Goal: Information Seeking & Learning: Find specific page/section

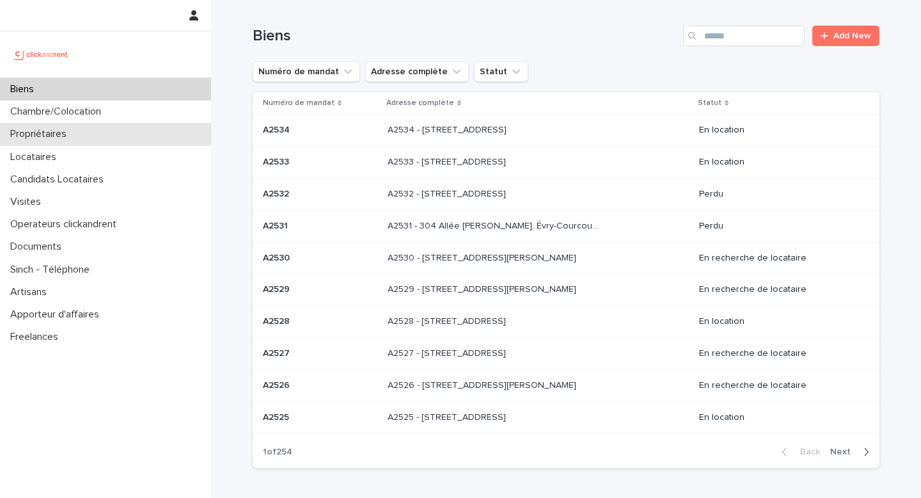
click at [106, 131] on div "Propriétaires" at bounding box center [105, 134] width 211 height 22
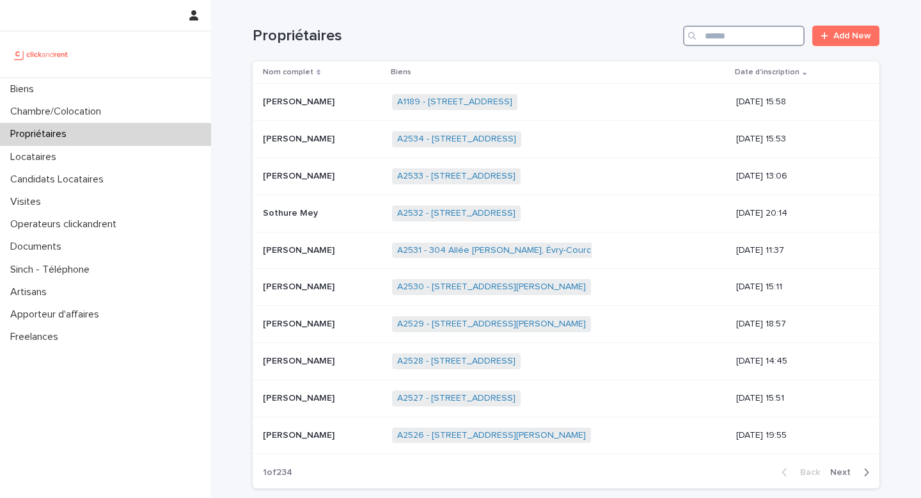
click at [750, 39] on input "Search" at bounding box center [744, 36] width 122 height 20
paste input "**********"
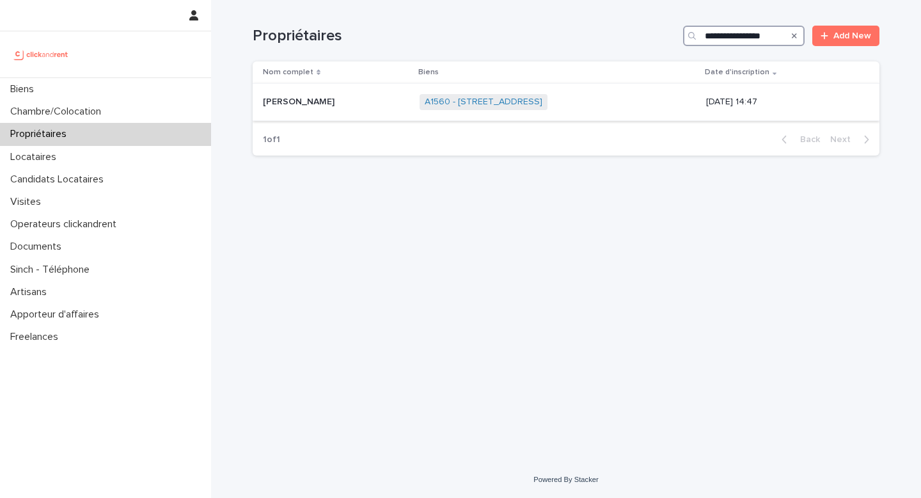
type input "**********"
click at [505, 96] on span "A1560 - [STREET_ADDRESS]" at bounding box center [484, 102] width 128 height 16
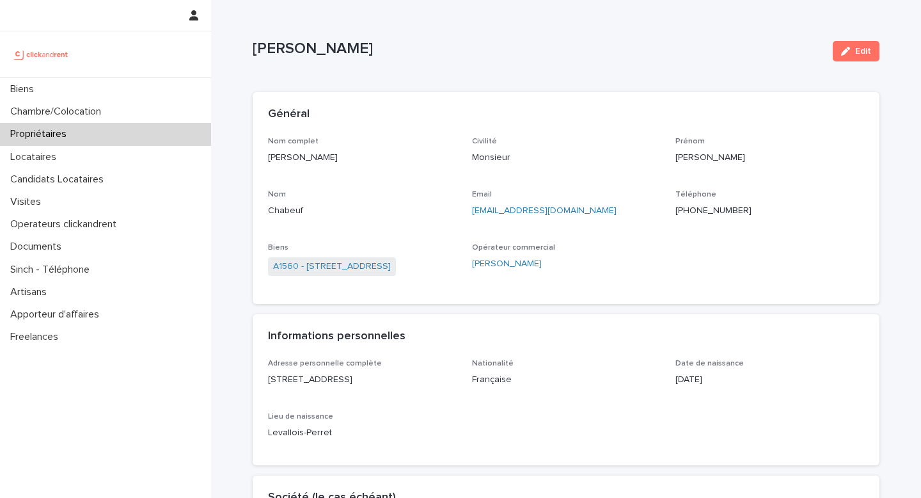
click at [305, 153] on p "[PERSON_NAME]" at bounding box center [362, 157] width 189 height 13
copy p "[PERSON_NAME]"
click at [391, 271] on link "A1560 - [STREET_ADDRESS]" at bounding box center [332, 266] width 118 height 13
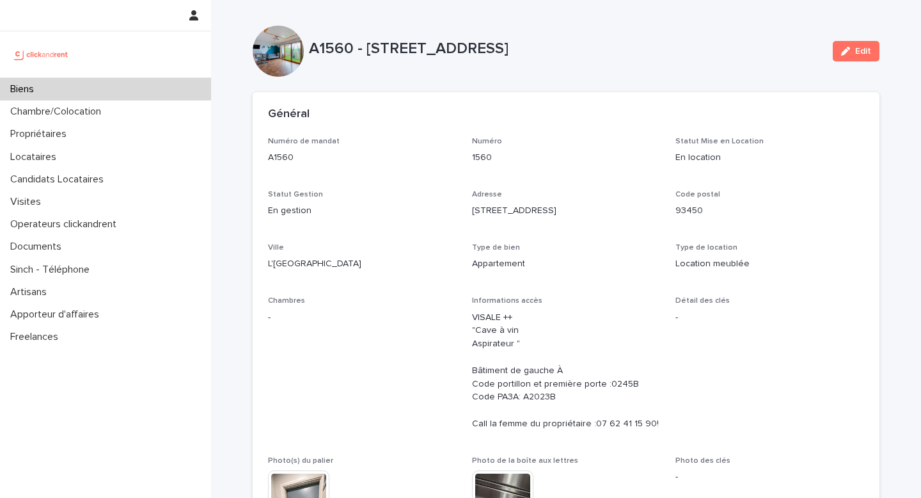
click at [318, 56] on p "A1560 - [STREET_ADDRESS]" at bounding box center [566, 49] width 514 height 19
copy p "A1560"
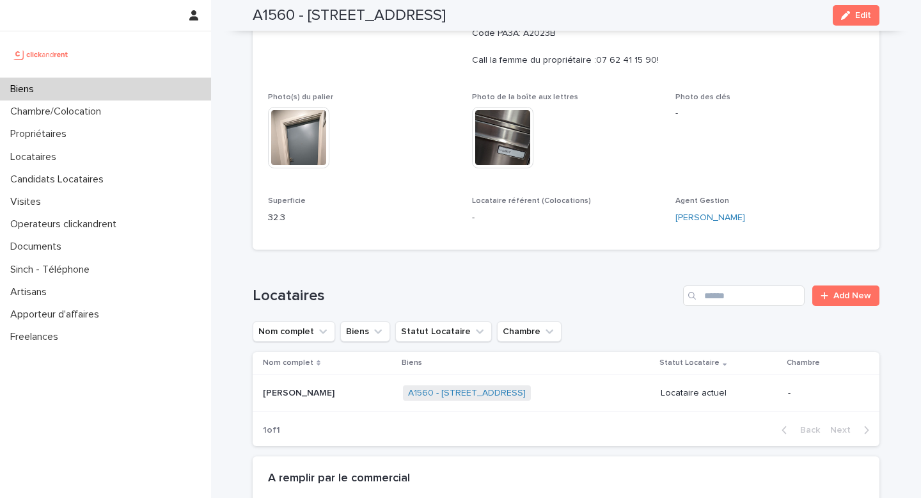
scroll to position [366, 0]
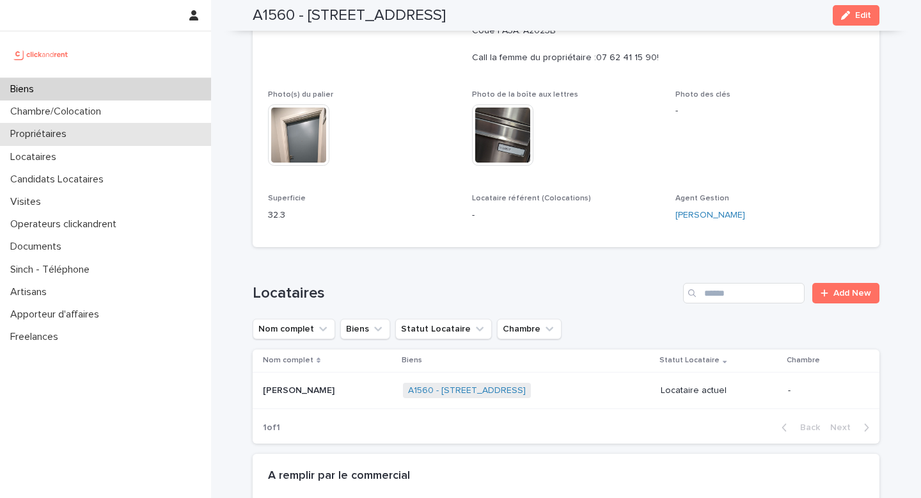
click at [65, 133] on p "Propriétaires" at bounding box center [41, 134] width 72 height 12
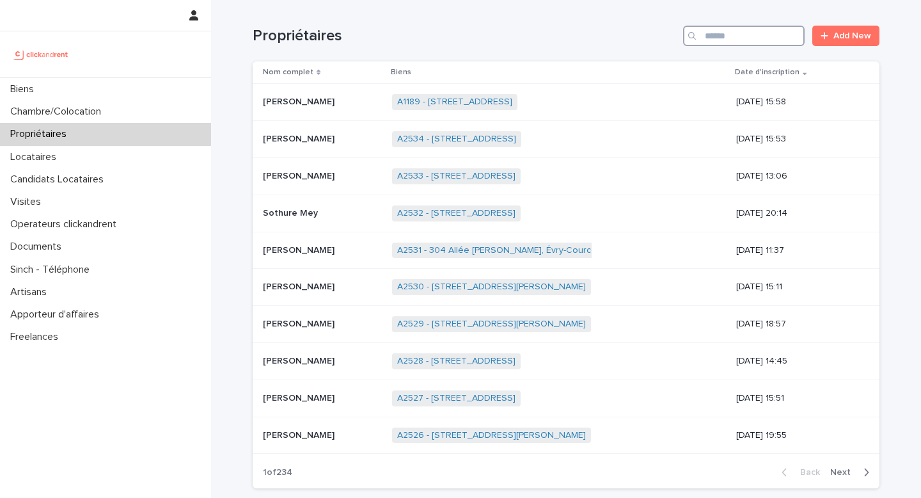
click at [715, 40] on input "Search" at bounding box center [744, 36] width 122 height 20
paste input "**********"
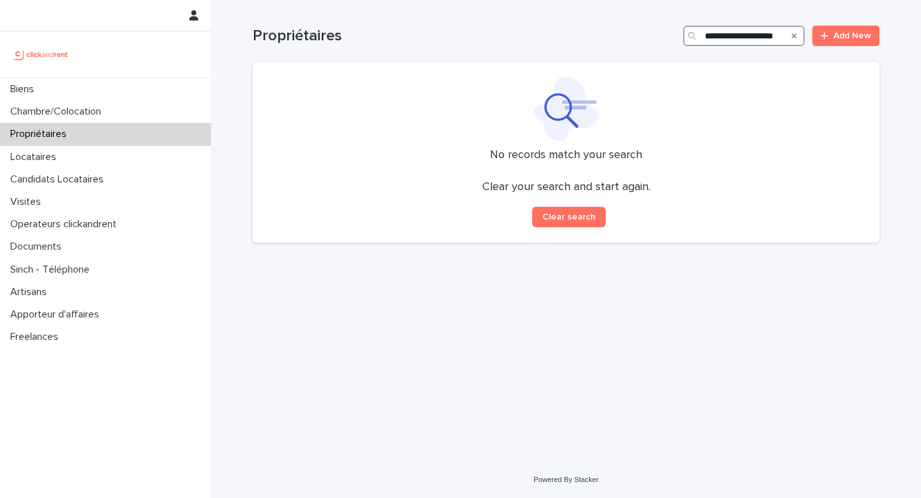
click at [706, 34] on input "**********" at bounding box center [744, 36] width 122 height 20
click at [778, 32] on input "**********" at bounding box center [744, 36] width 122 height 20
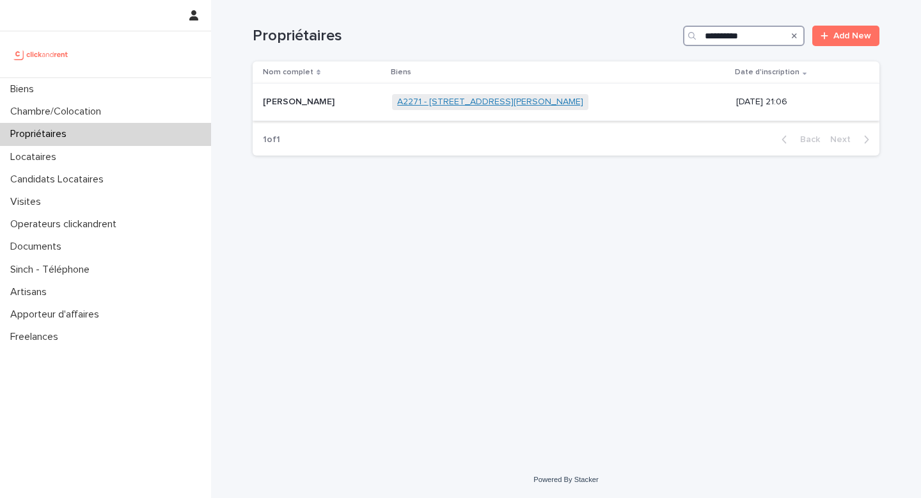
type input "**********"
click at [537, 100] on link "A2271 - [STREET_ADDRESS][PERSON_NAME]" at bounding box center [490, 102] width 186 height 11
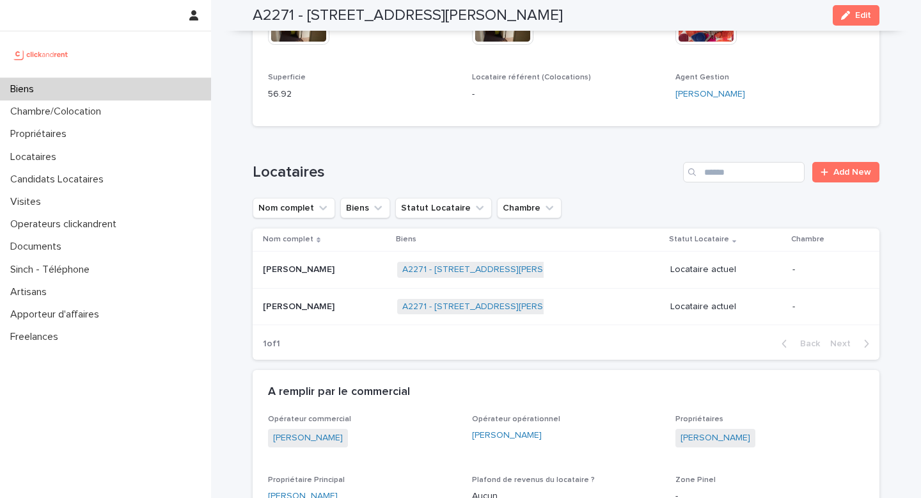
scroll to position [423, 0]
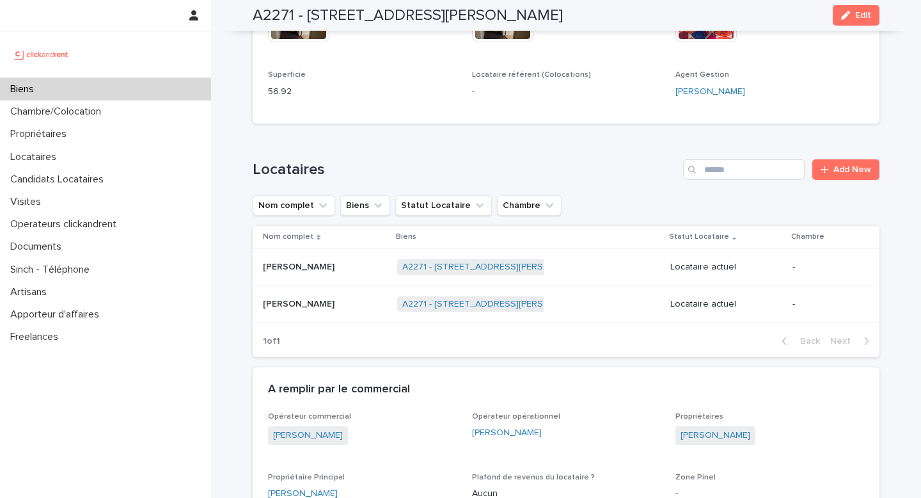
click at [276, 19] on h2 "A2271 - [STREET_ADDRESS][PERSON_NAME]" at bounding box center [408, 15] width 310 height 19
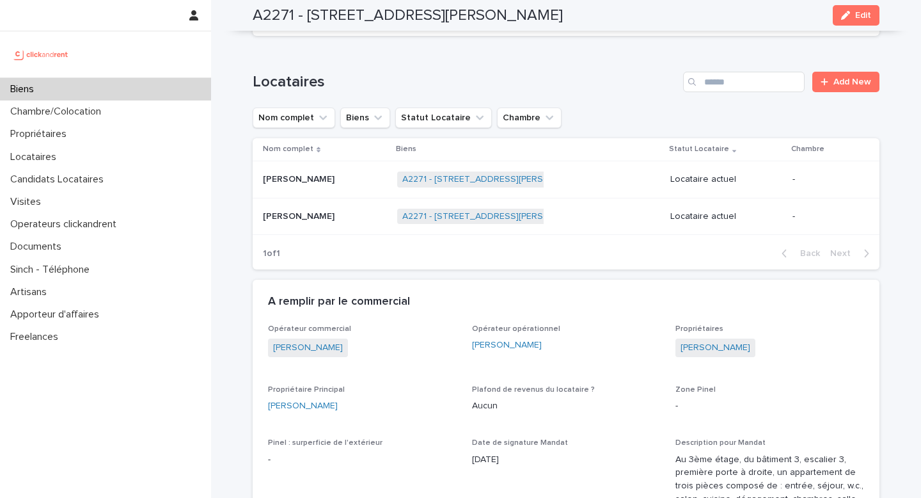
scroll to position [526, 0]
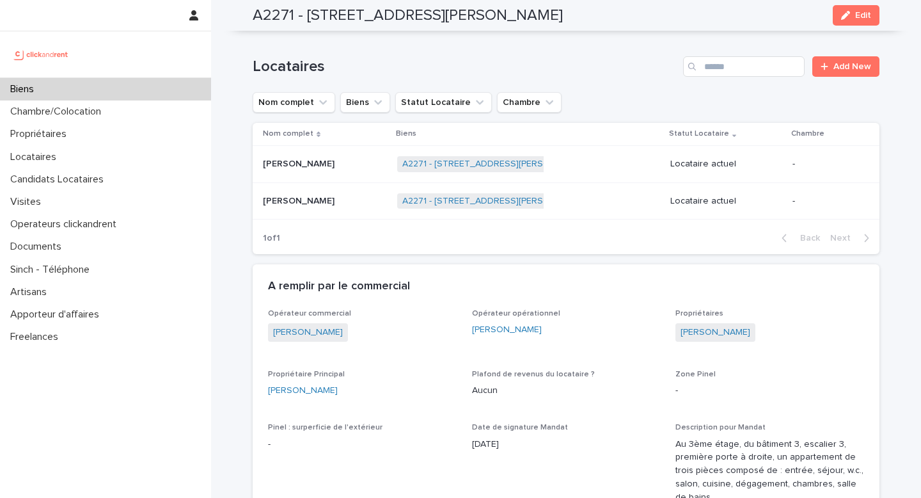
click at [350, 390] on div "[PERSON_NAME]" at bounding box center [362, 390] width 189 height 13
copy link "[PERSON_NAME]"
click at [271, 25] on div "A2271 - [STREET_ADDRESS][PERSON_NAME] Edit" at bounding box center [566, 15] width 627 height 31
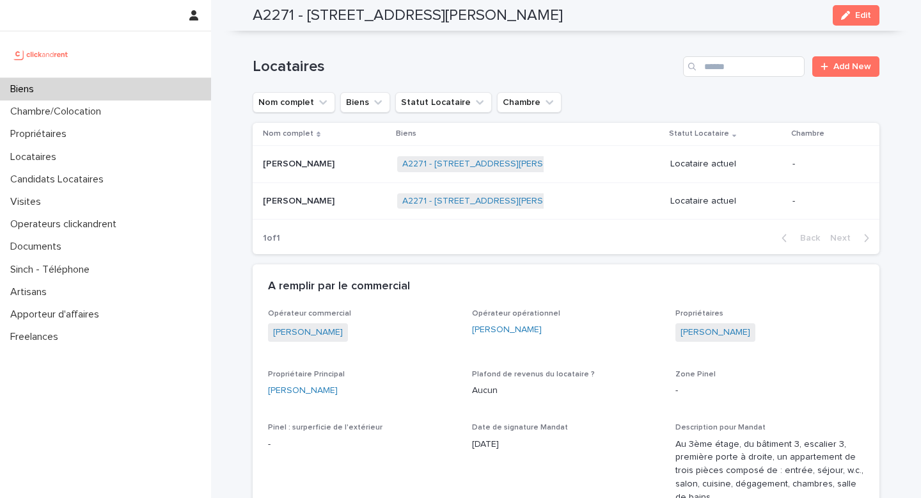
click at [271, 25] on div "A2271 - [STREET_ADDRESS][PERSON_NAME] Edit" at bounding box center [566, 15] width 627 height 31
click at [268, 12] on h2 "A2271 - [STREET_ADDRESS][PERSON_NAME]" at bounding box center [408, 15] width 310 height 19
copy h2 "A2271"
click at [327, 389] on link "[PERSON_NAME]" at bounding box center [303, 390] width 70 height 13
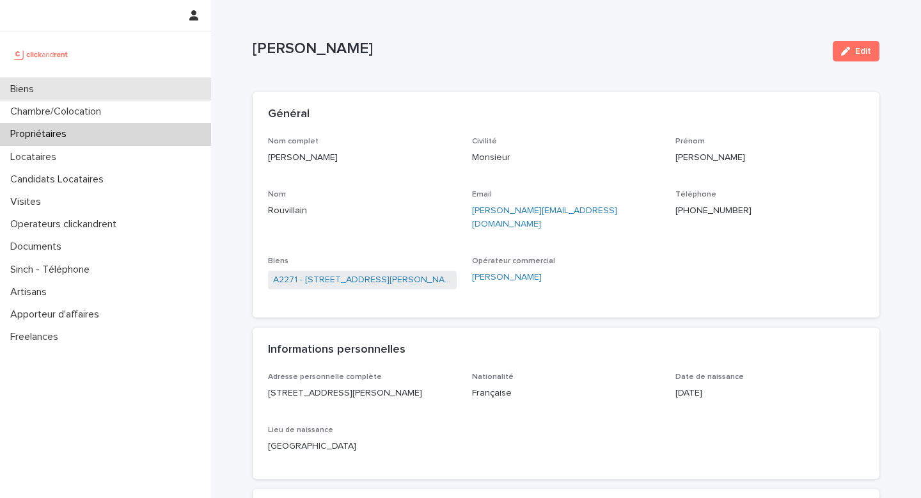
click at [86, 93] on div "Biens" at bounding box center [105, 89] width 211 height 22
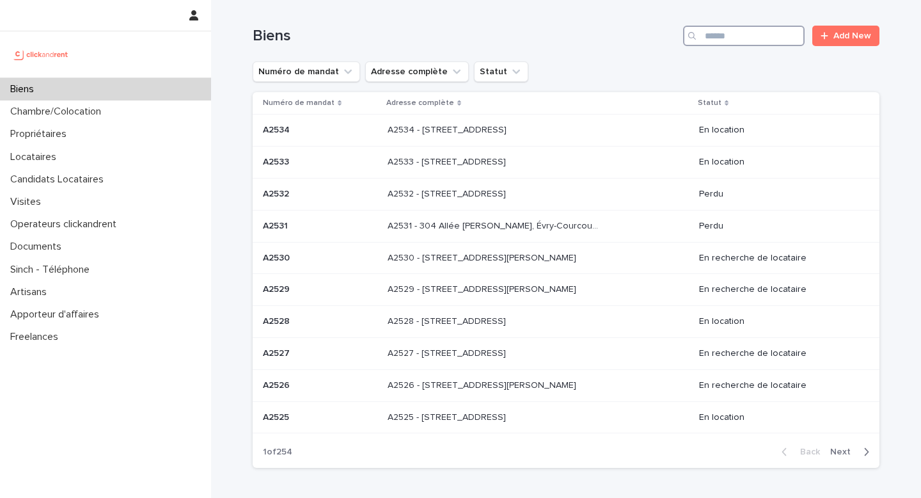
click at [723, 36] on input "Search" at bounding box center [744, 36] width 122 height 20
paste input "*****"
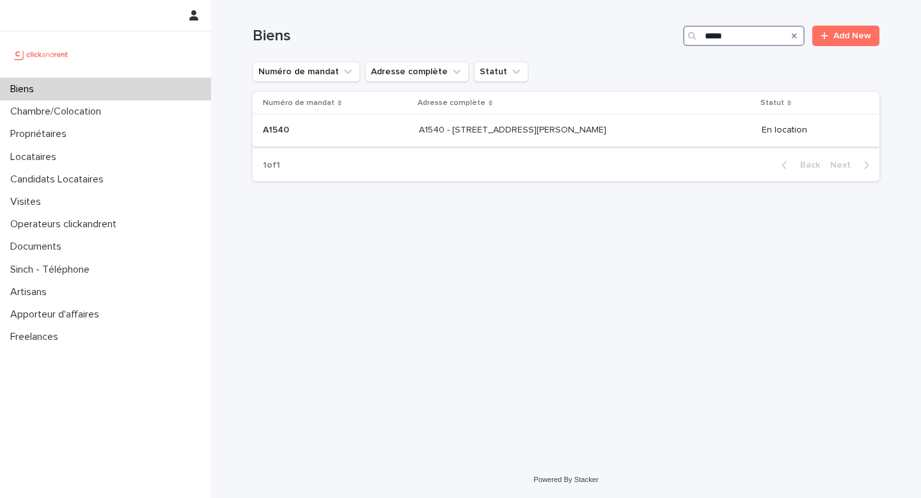
type input "*****"
click at [559, 121] on div "A1540 - [STREET_ADDRESS][GEOGRAPHIC_DATA][PERSON_NAME][STREET_ADDRESS][PERSON_N…" at bounding box center [585, 130] width 333 height 21
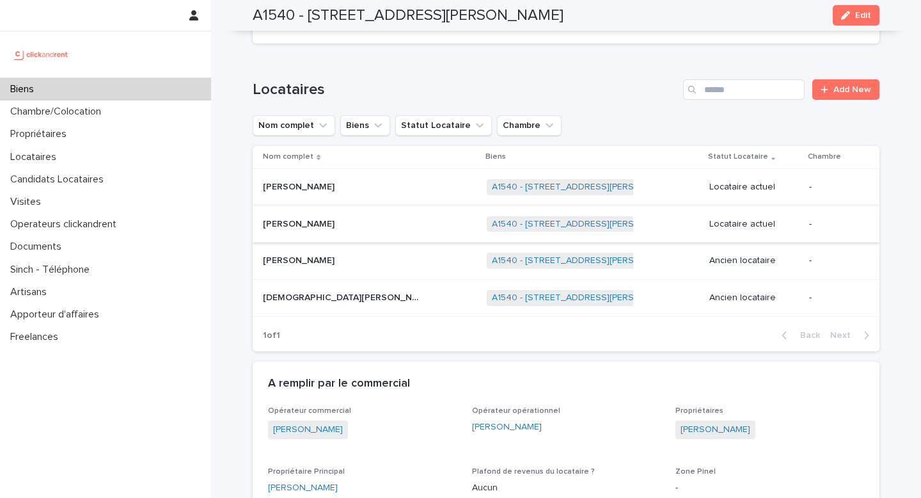
scroll to position [620, 0]
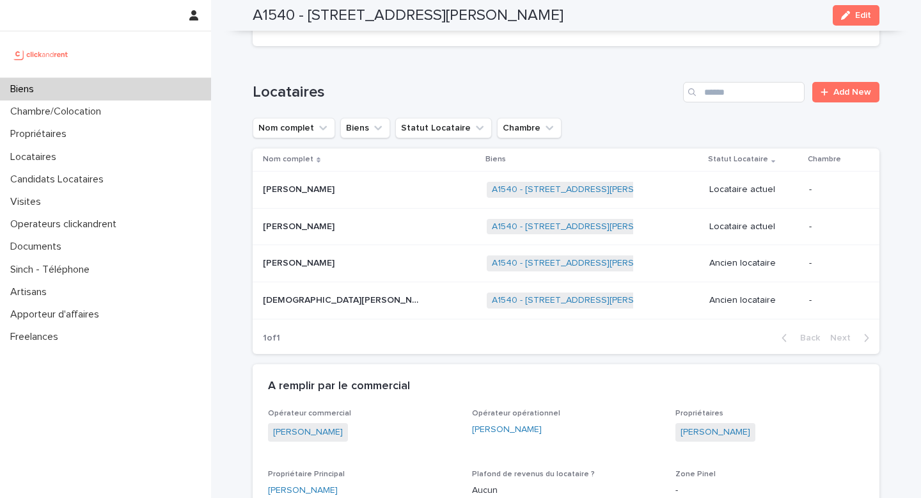
click at [81, 86] on div "Biens" at bounding box center [105, 89] width 211 height 22
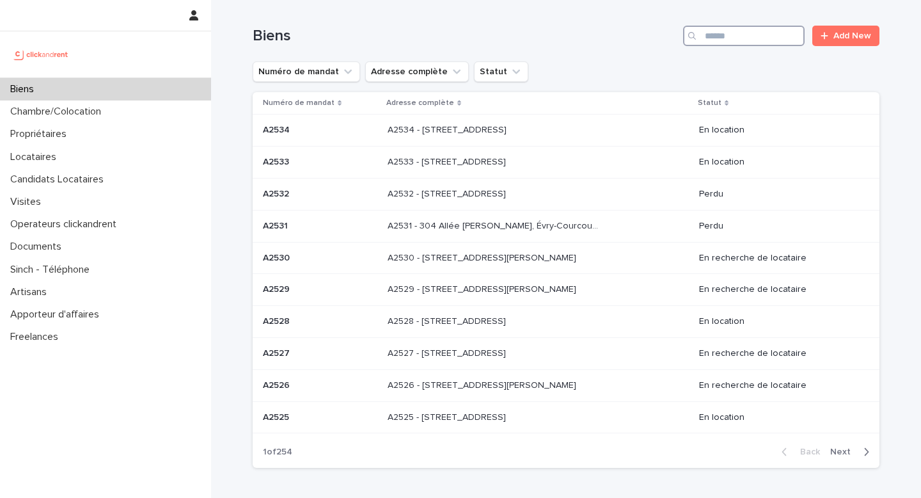
click at [738, 35] on input "Search" at bounding box center [744, 36] width 122 height 20
paste input "*****"
type input "*****"
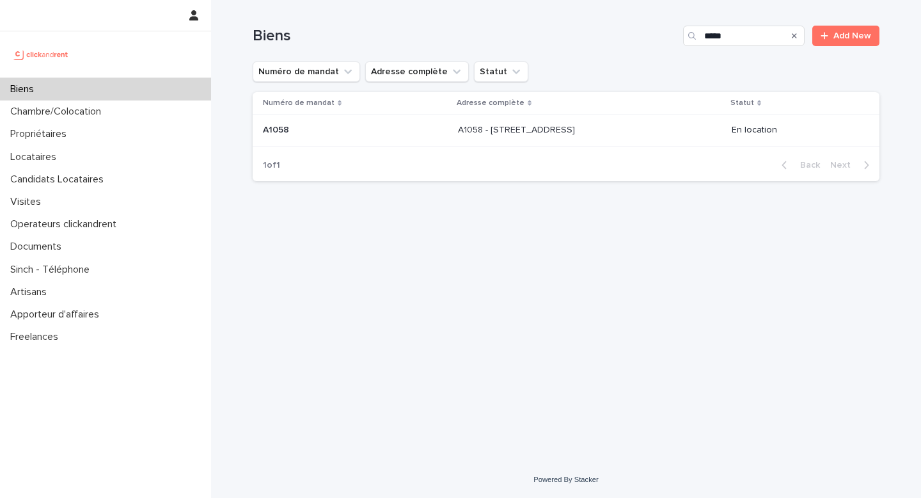
click at [369, 136] on p at bounding box center [355, 130] width 185 height 11
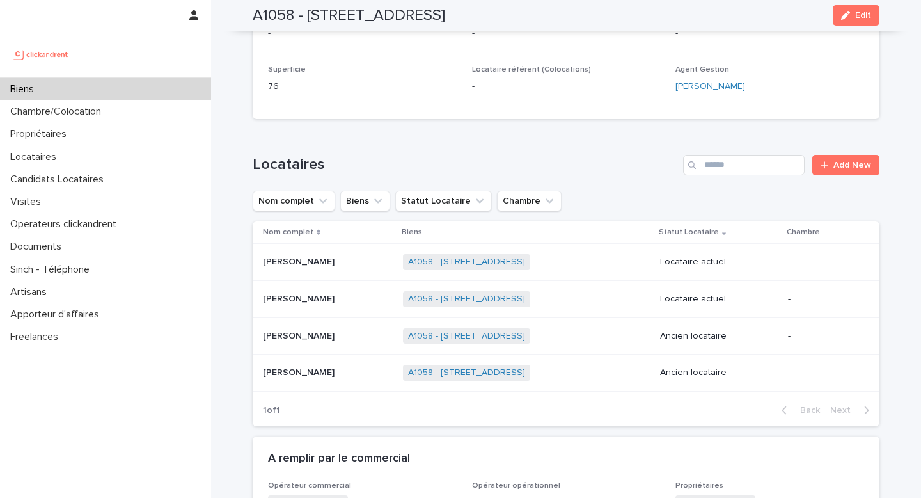
scroll to position [812, 0]
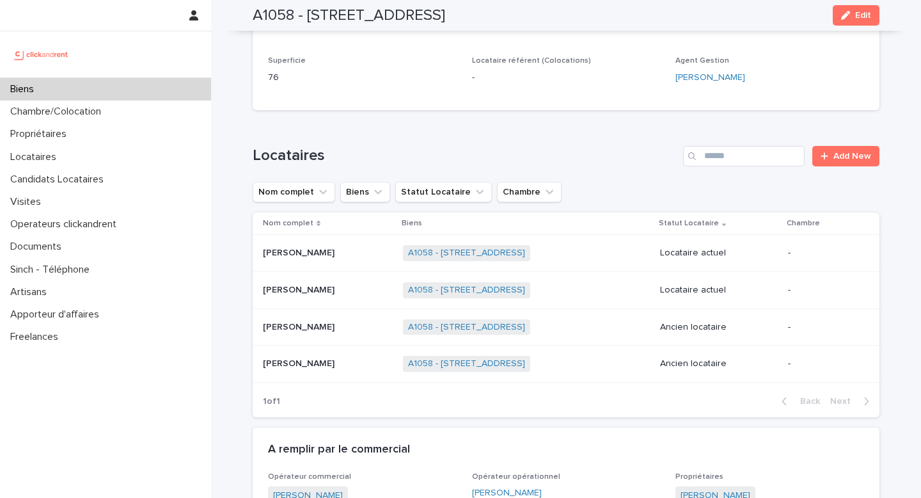
click at [355, 248] on p at bounding box center [328, 253] width 130 height 11
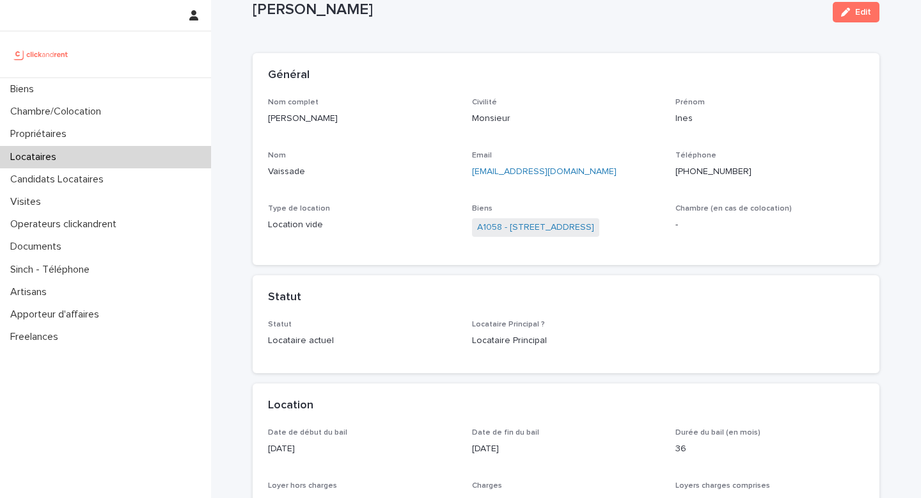
scroll to position [44, 0]
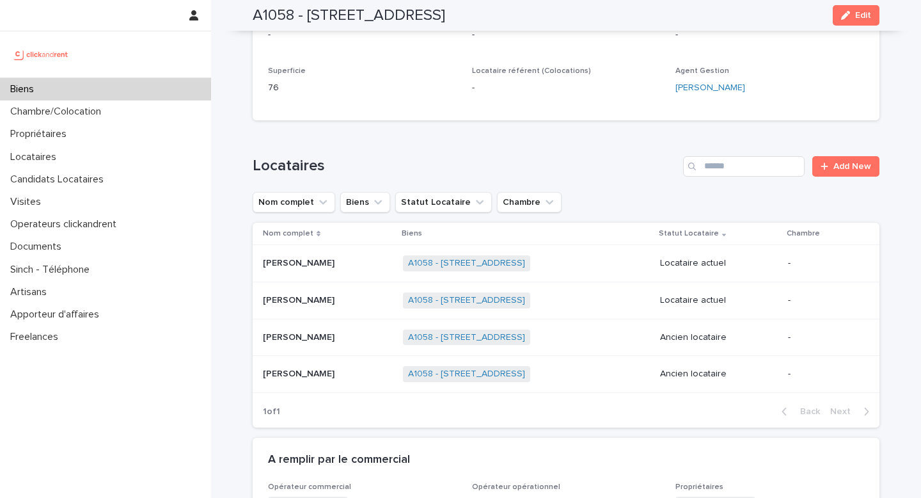
scroll to position [804, 0]
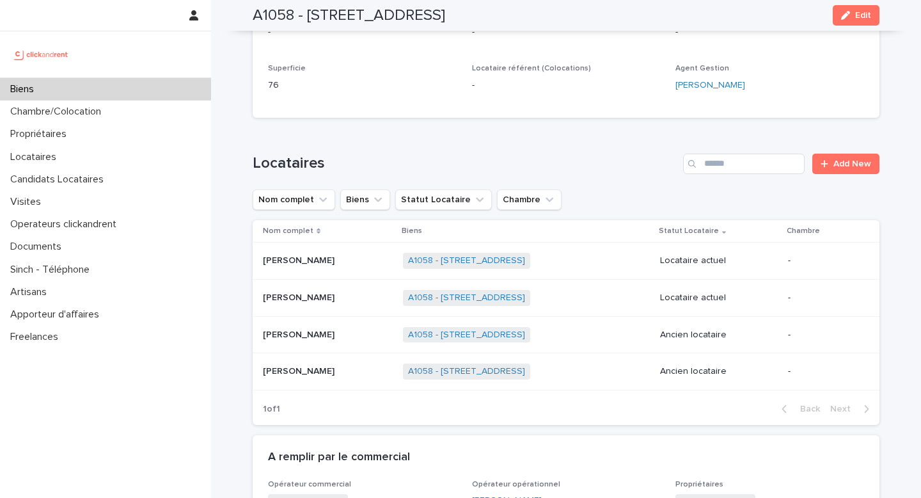
click at [393, 292] on p at bounding box center [328, 297] width 130 height 11
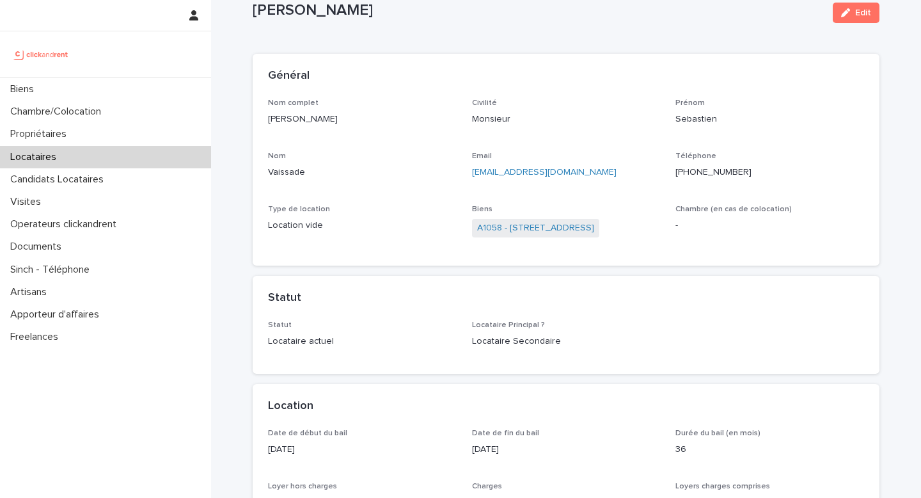
scroll to position [49, 0]
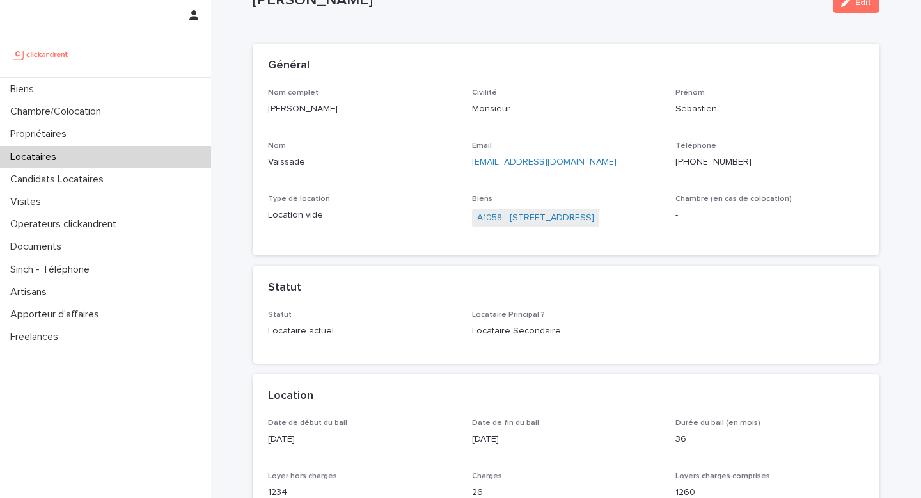
click at [75, 148] on div "Locataires" at bounding box center [105, 157] width 211 height 22
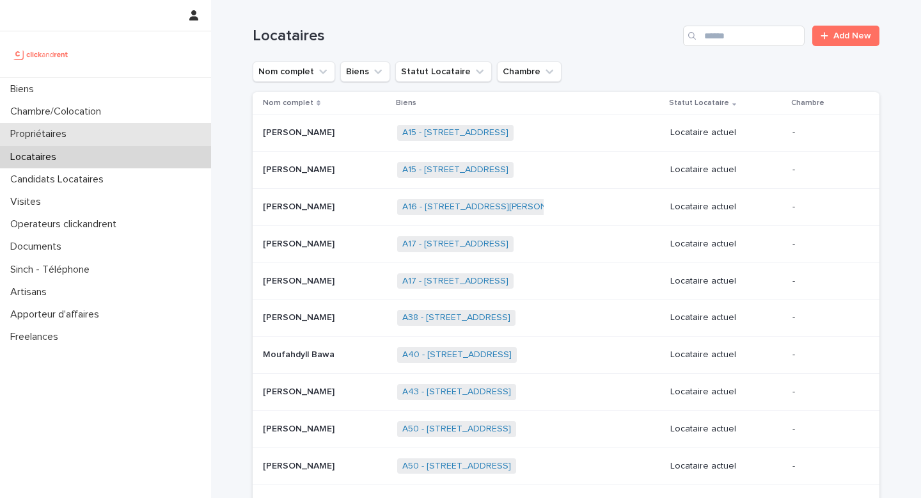
click at [111, 128] on div "Propriétaires" at bounding box center [105, 134] width 211 height 22
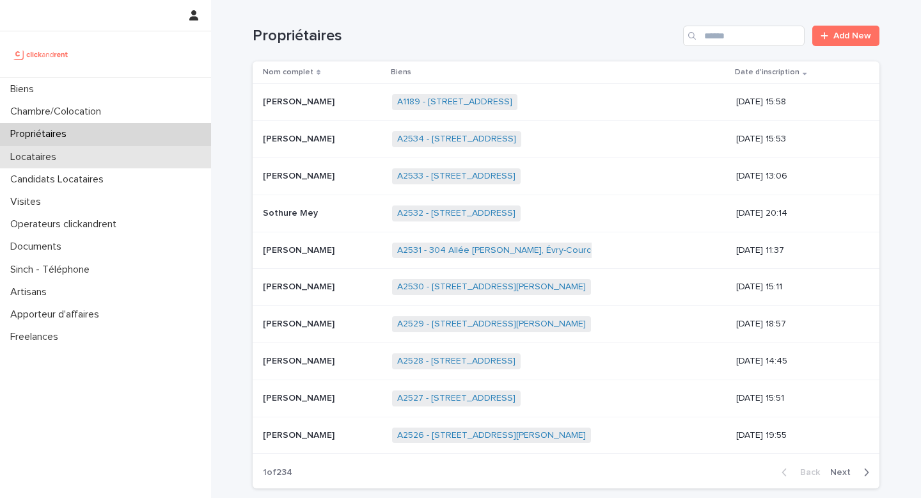
click at [91, 157] on div "Locataires" at bounding box center [105, 157] width 211 height 22
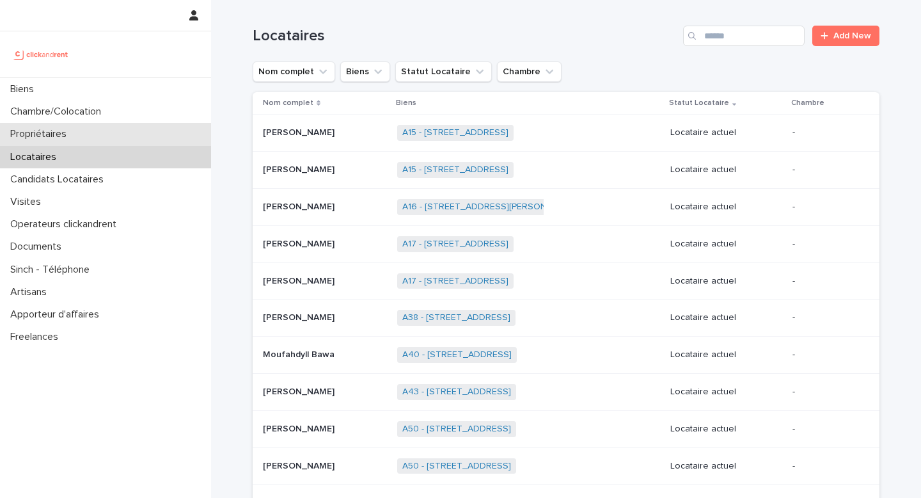
click at [99, 136] on div "Propriétaires" at bounding box center [105, 134] width 211 height 22
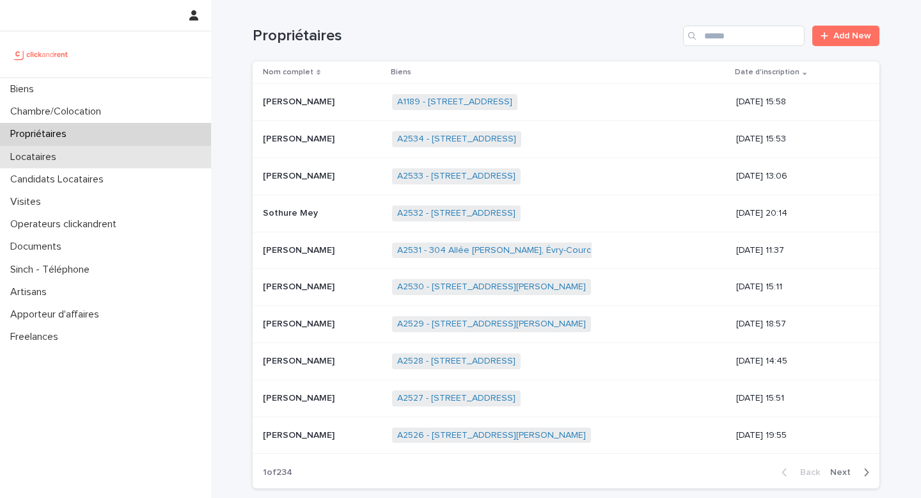
click at [99, 152] on div "Locataires" at bounding box center [105, 157] width 211 height 22
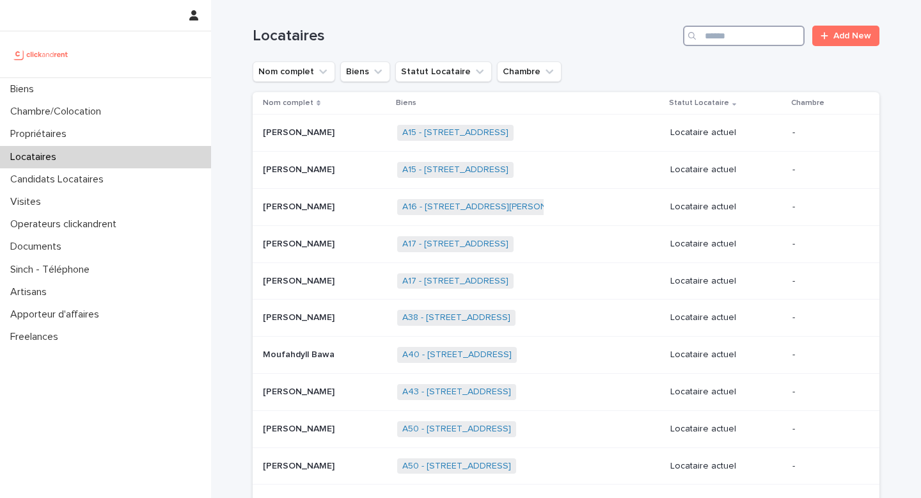
click at [740, 38] on input "Search" at bounding box center [744, 36] width 122 height 20
paste input "**********"
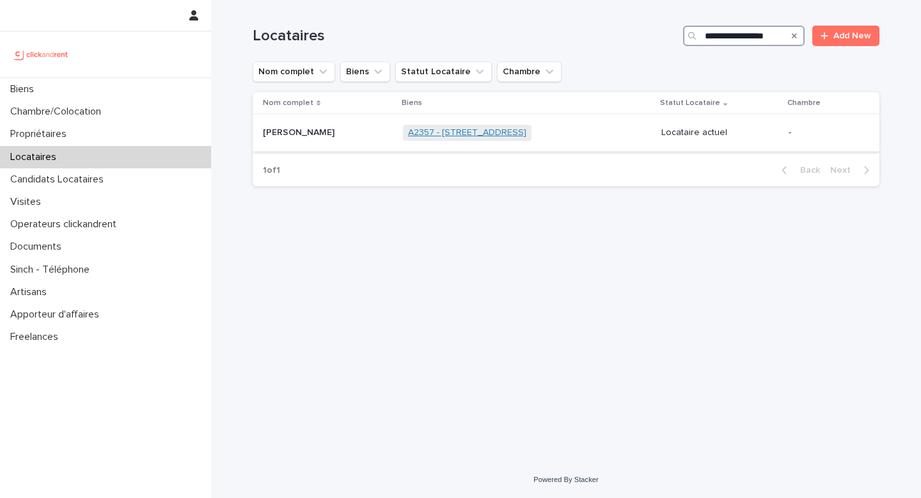
type input "**********"
click at [525, 132] on link "A2357 - [STREET_ADDRESS]" at bounding box center [467, 132] width 118 height 11
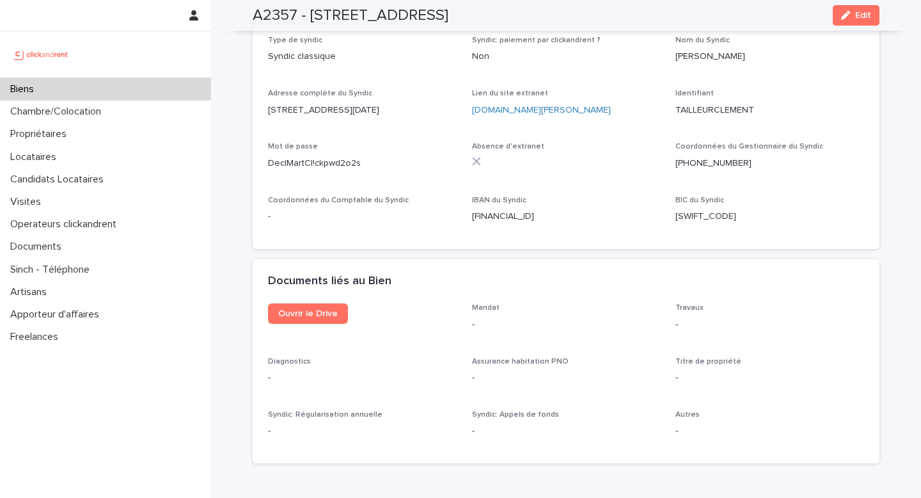
scroll to position [4534, 0]
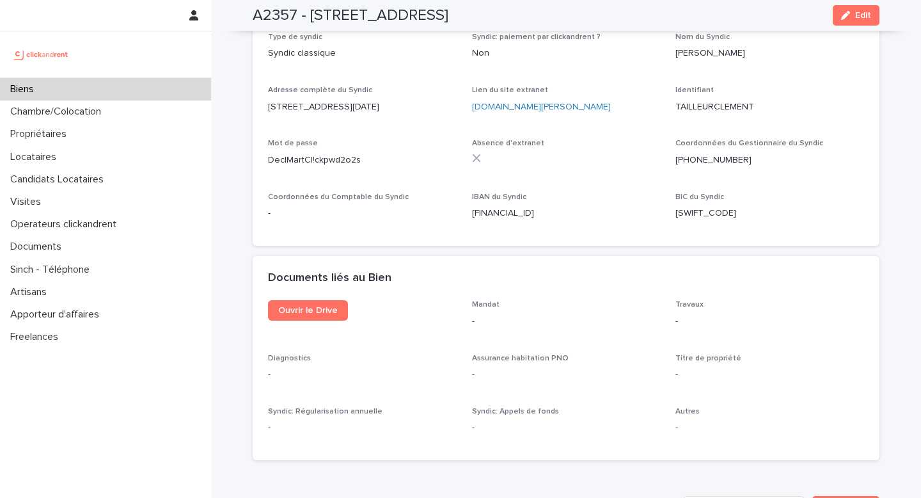
click at [725, 154] on p "[PHONE_NUMBER]" at bounding box center [770, 160] width 189 height 13
click at [722, 155] on ringoverc2c-number-84e06f14122c "[PHONE_NUMBER]" at bounding box center [714, 159] width 76 height 9
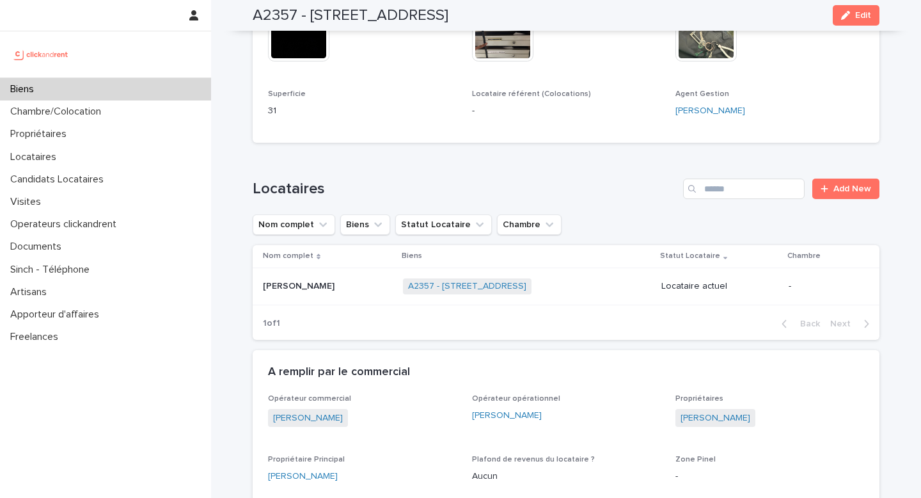
scroll to position [627, 0]
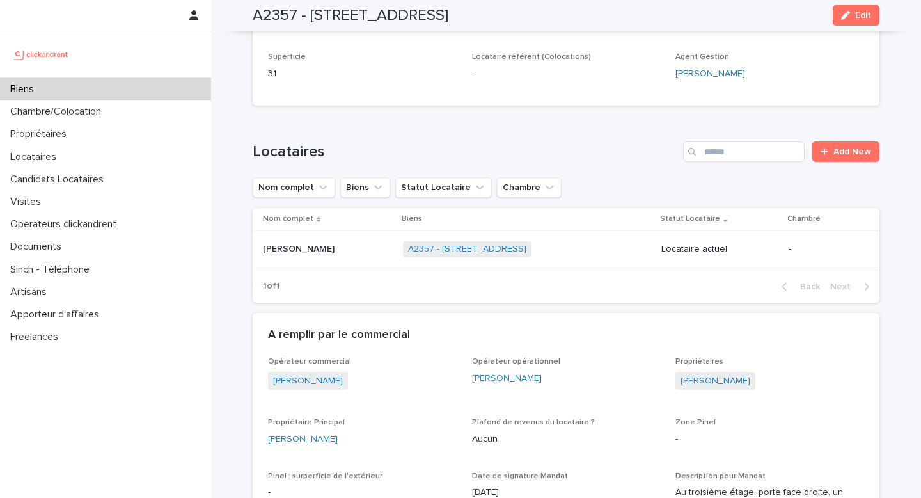
click at [340, 246] on td "[PERSON_NAME] [PERSON_NAME]" at bounding box center [325, 248] width 145 height 37
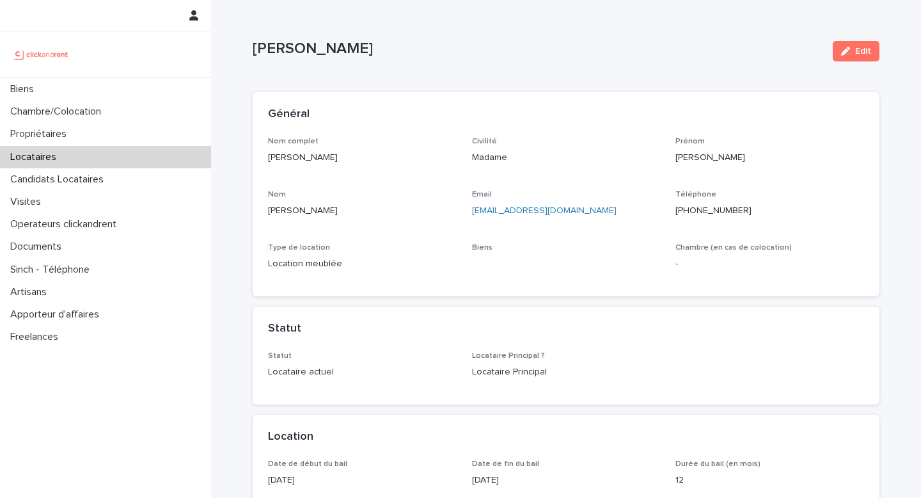
click at [302, 212] on p "[PERSON_NAME]" at bounding box center [362, 210] width 189 height 13
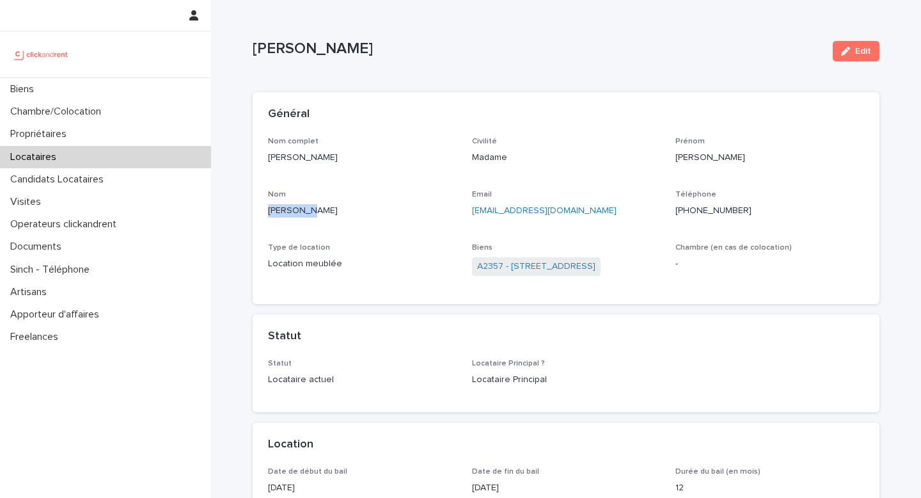
copy p "[PERSON_NAME]"
